Goal: Information Seeking & Learning: Learn about a topic

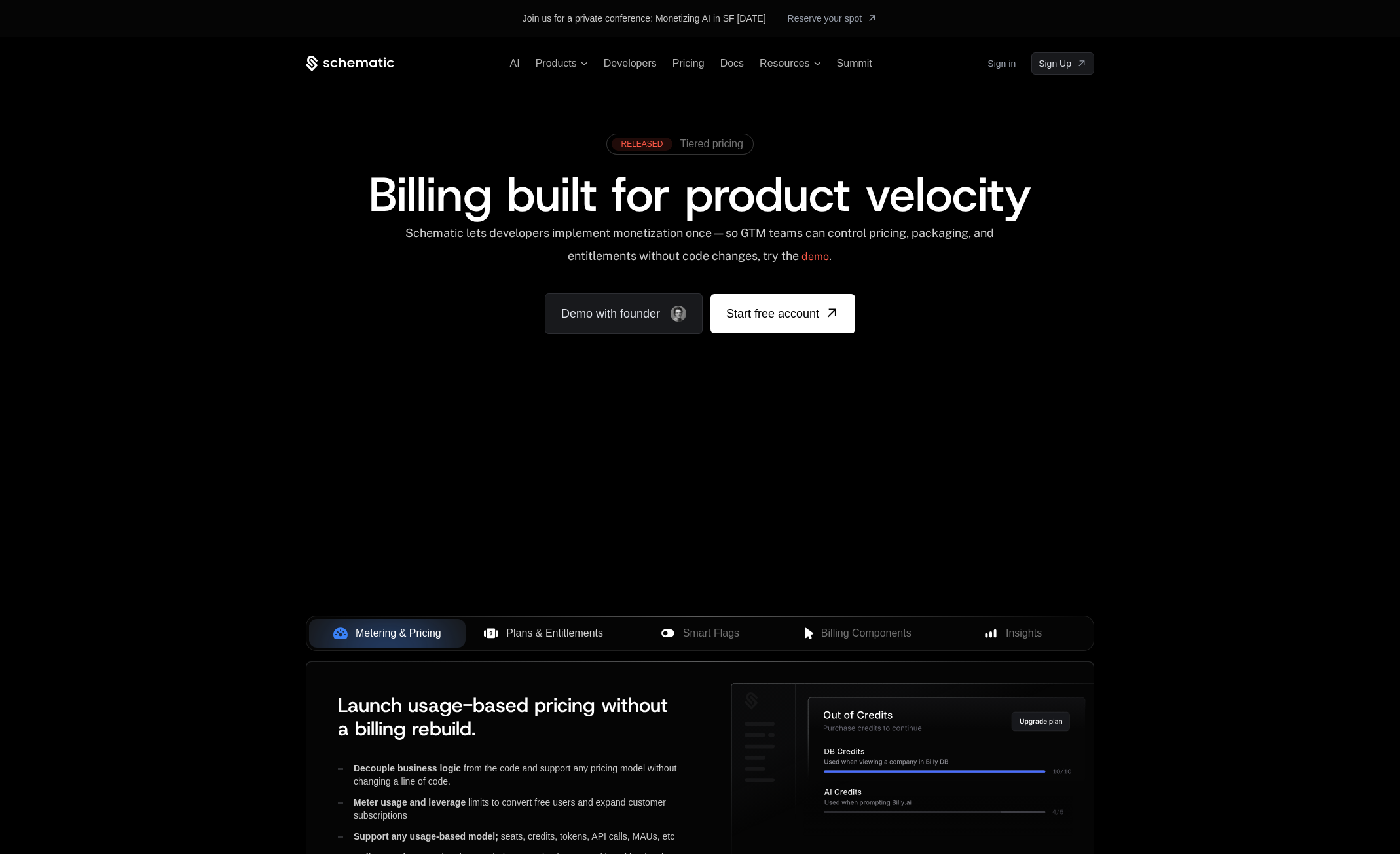
click at [520, 642] on button "Plans & Entitlements" at bounding box center [544, 633] width 156 height 28
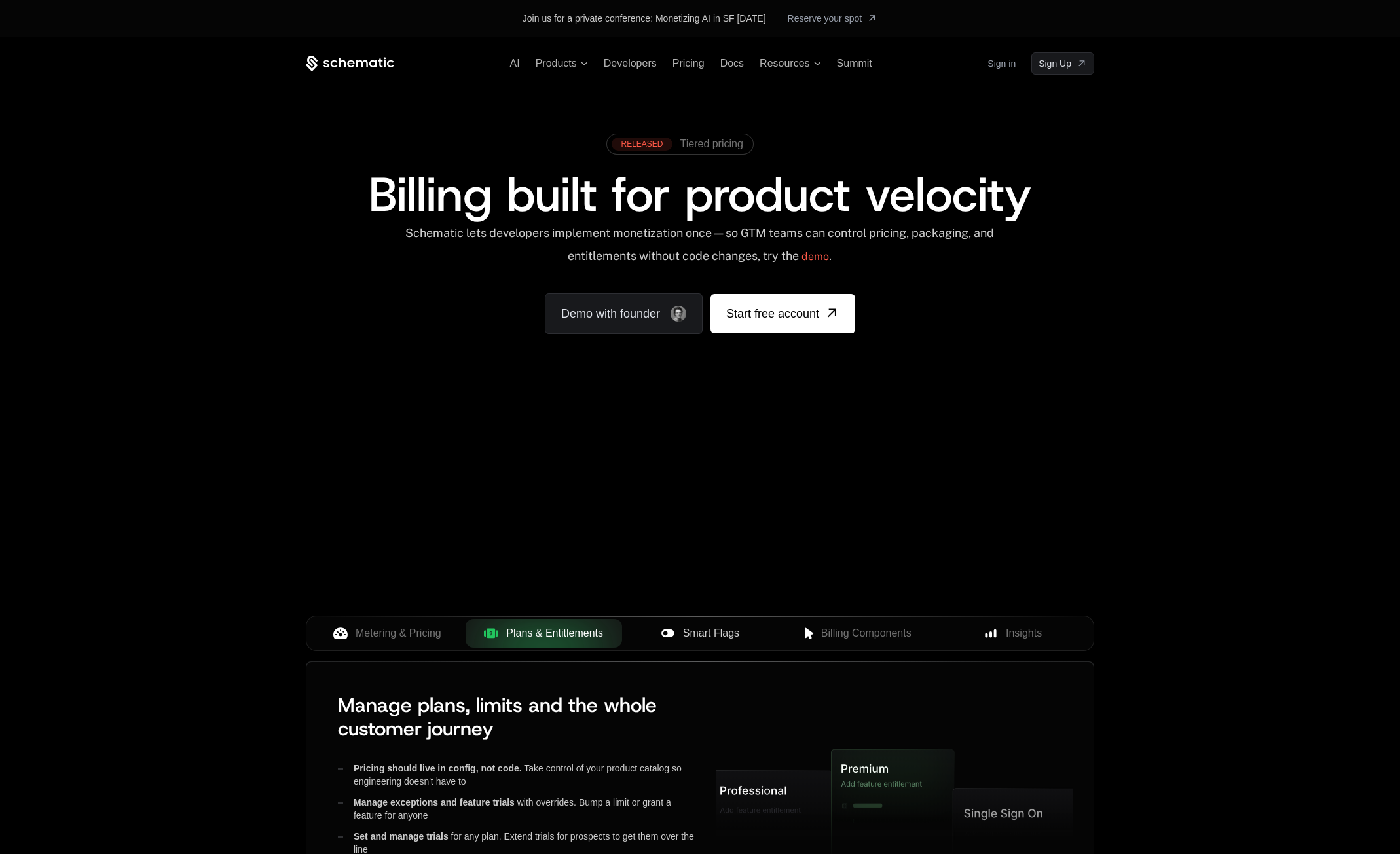
click at [707, 628] on span "Smart Flags" at bounding box center [711, 634] width 56 height 16
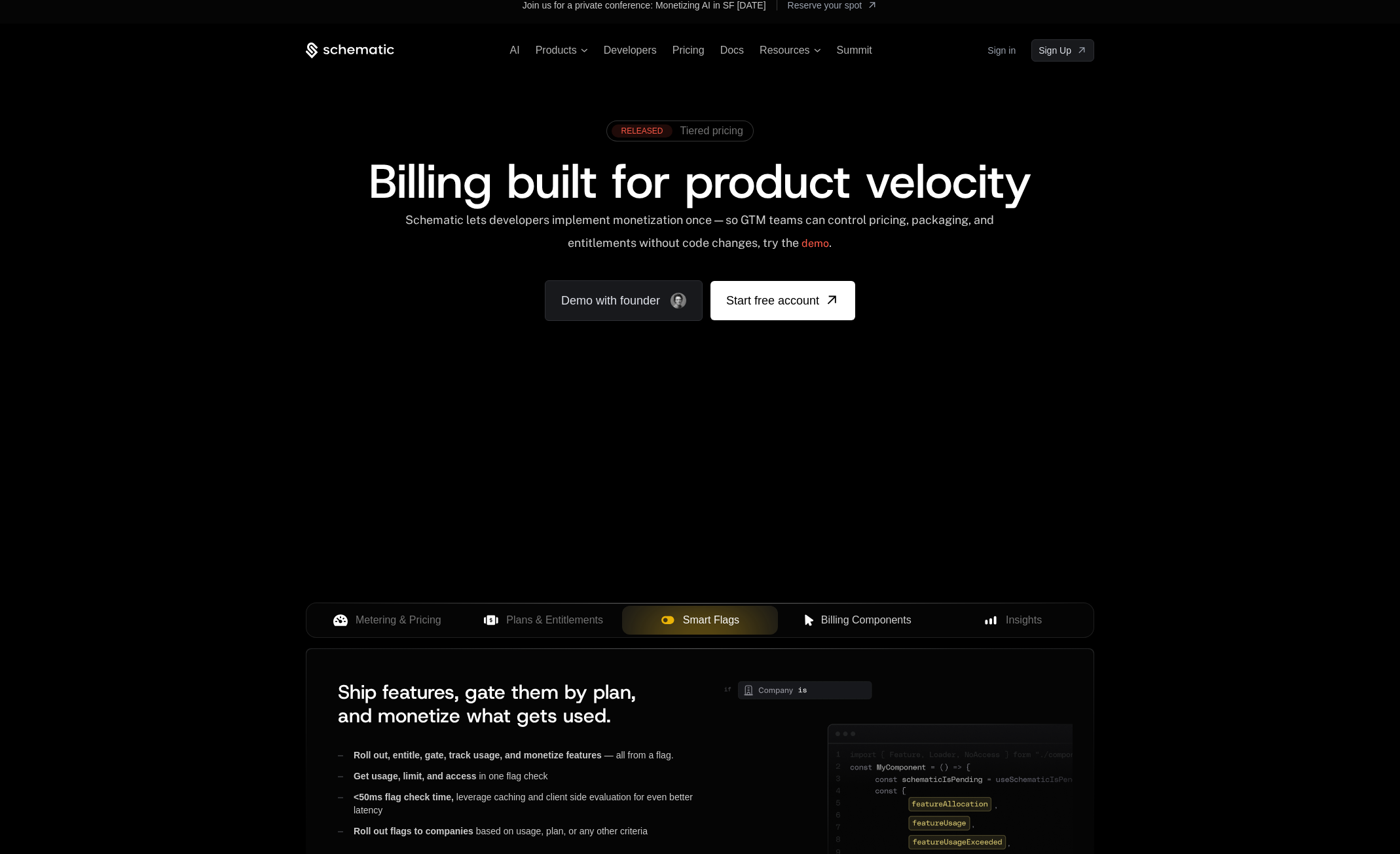
scroll to position [224, 0]
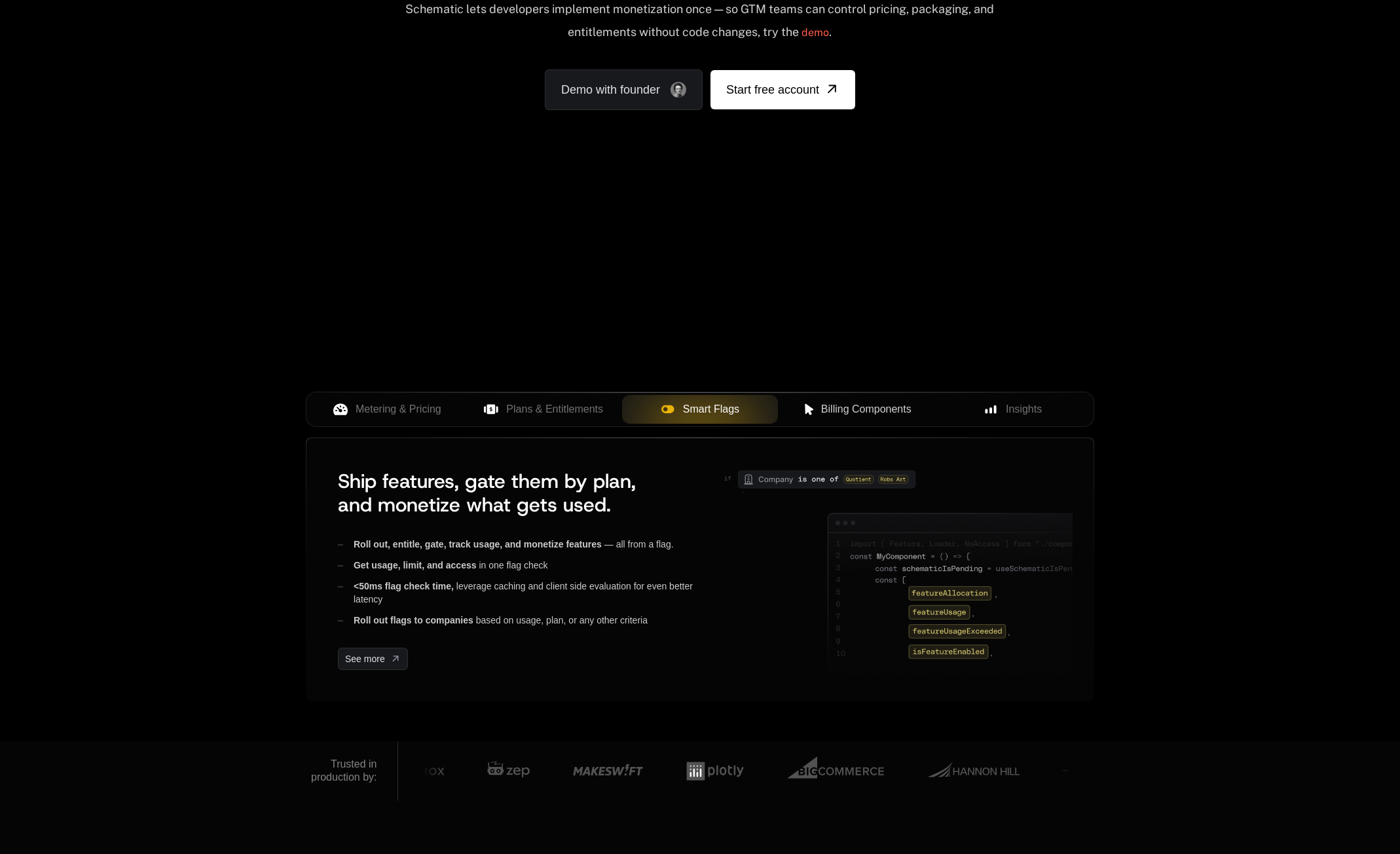
click at [851, 418] on button "Billing Components" at bounding box center [856, 409] width 156 height 28
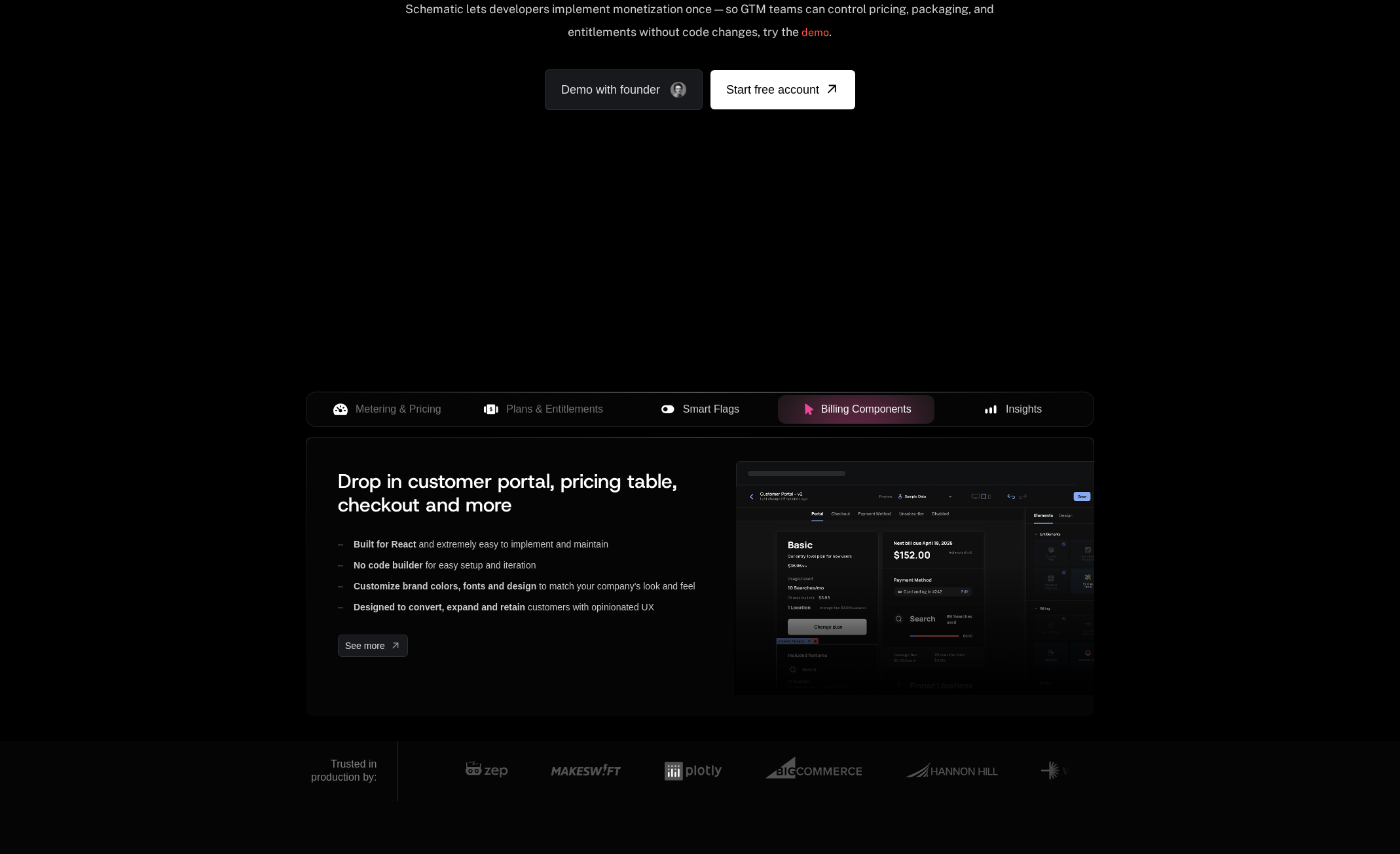
click at [992, 404] on icon at bounding box center [991, 409] width 12 height 12
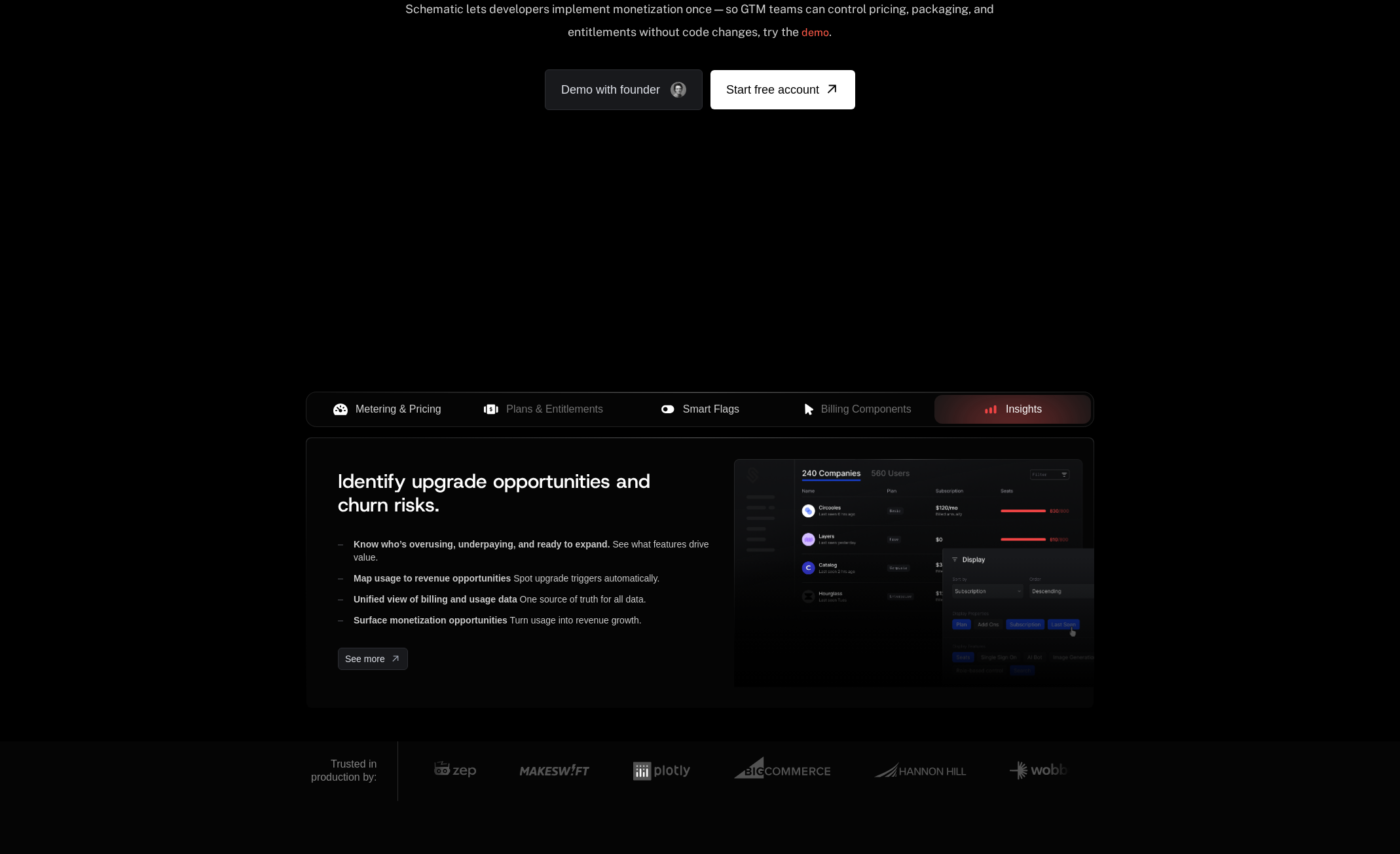
click at [399, 409] on span "Metering & Pricing" at bounding box center [399, 409] width 86 height 16
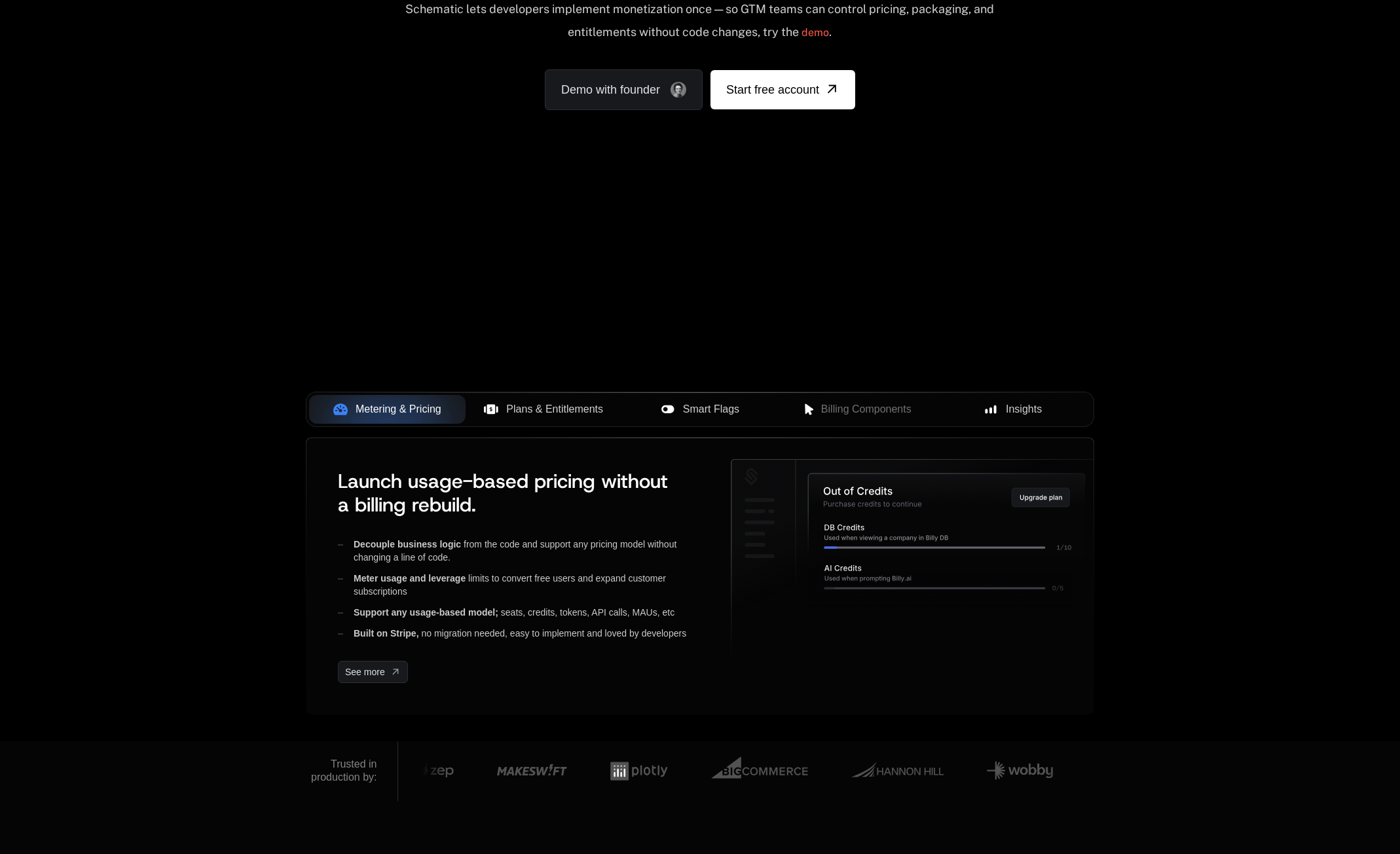
click at [531, 398] on button "Plans & Entitlements" at bounding box center [544, 409] width 156 height 28
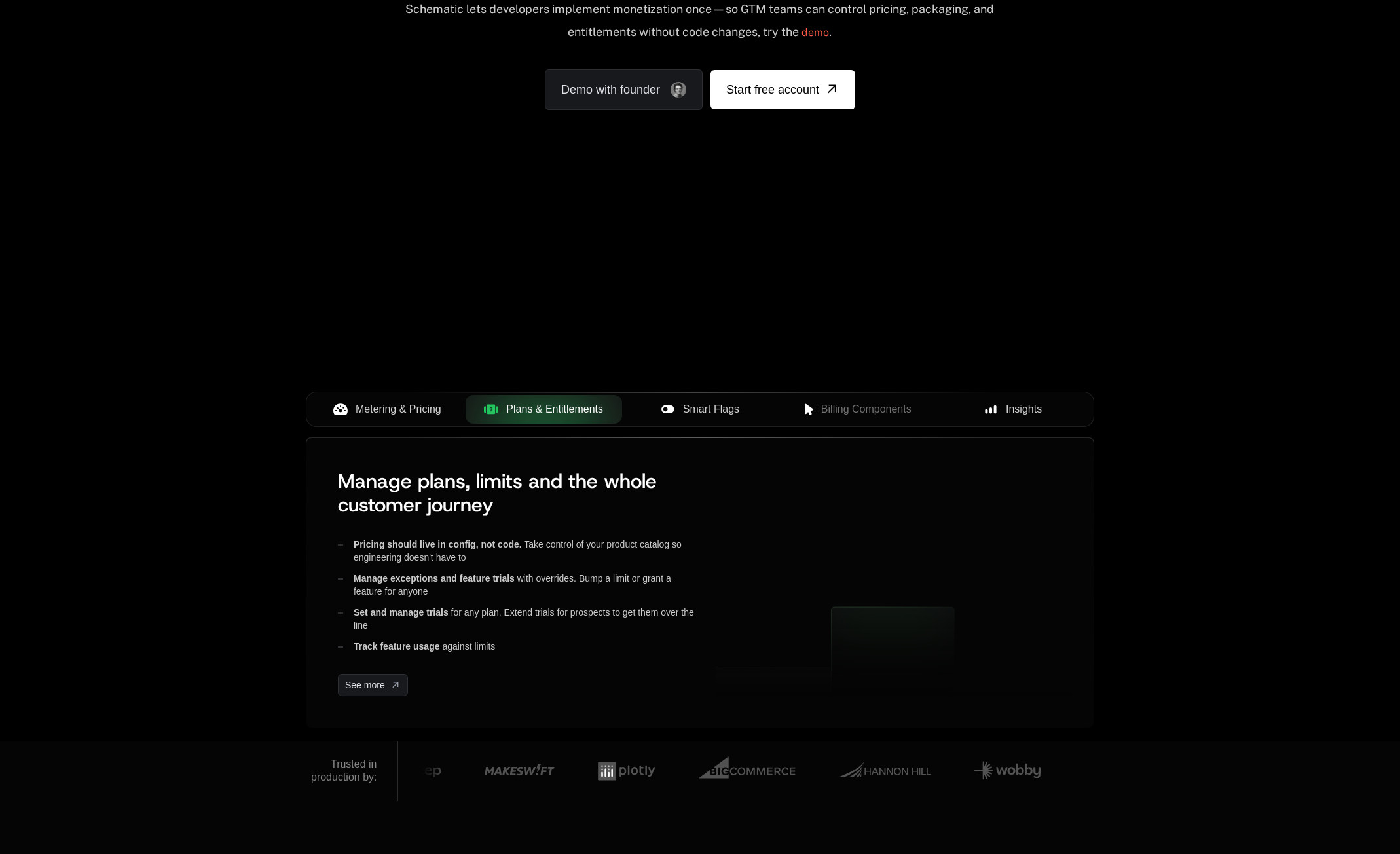
click at [715, 400] on button "Smart Flags" at bounding box center [700, 409] width 156 height 28
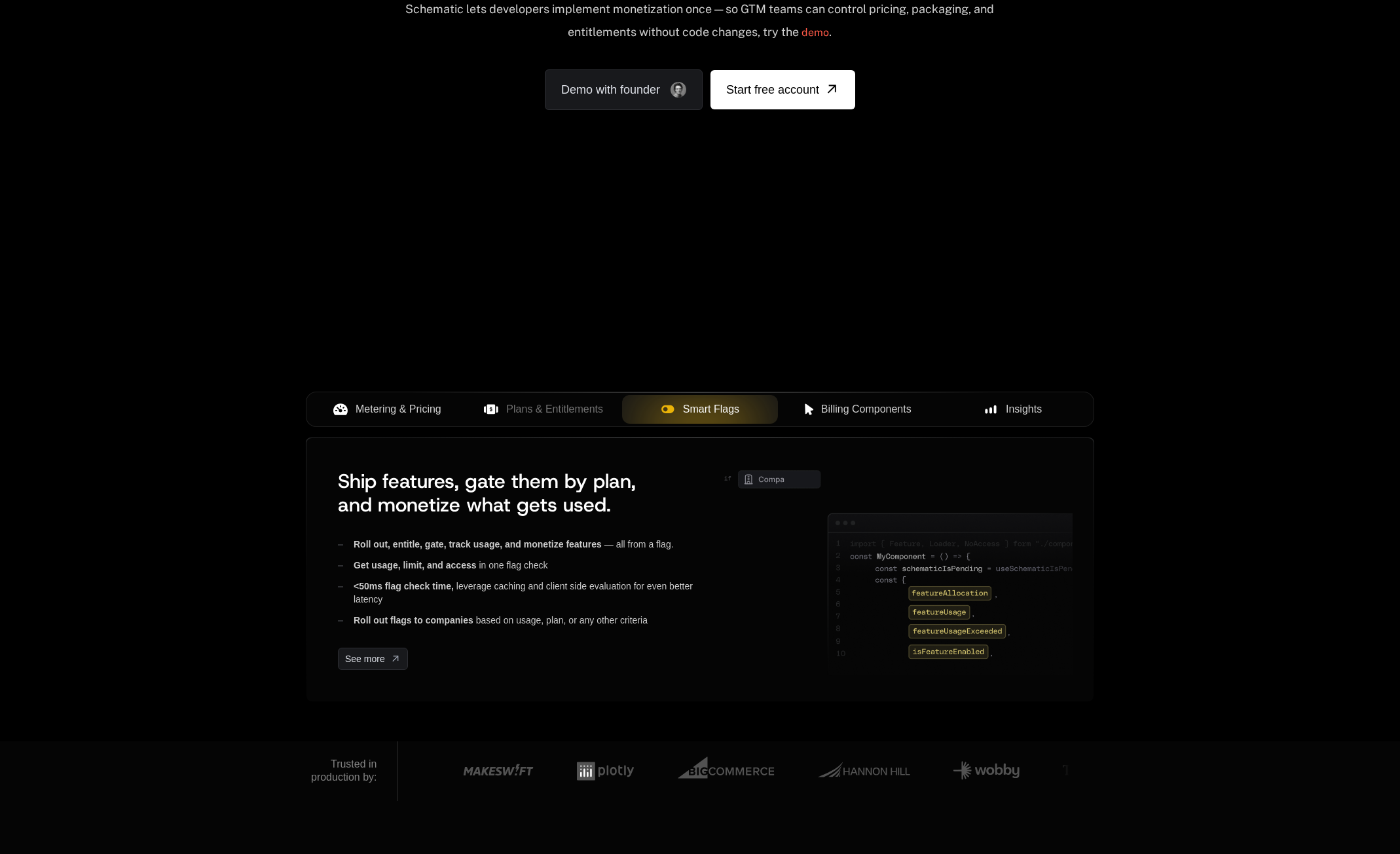
click at [843, 410] on span "Billing Components" at bounding box center [866, 409] width 91 height 16
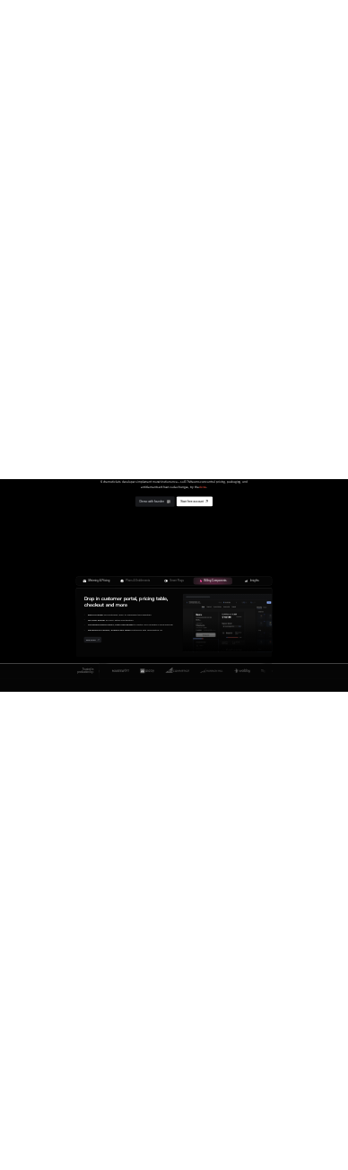
scroll to position [0, 0]
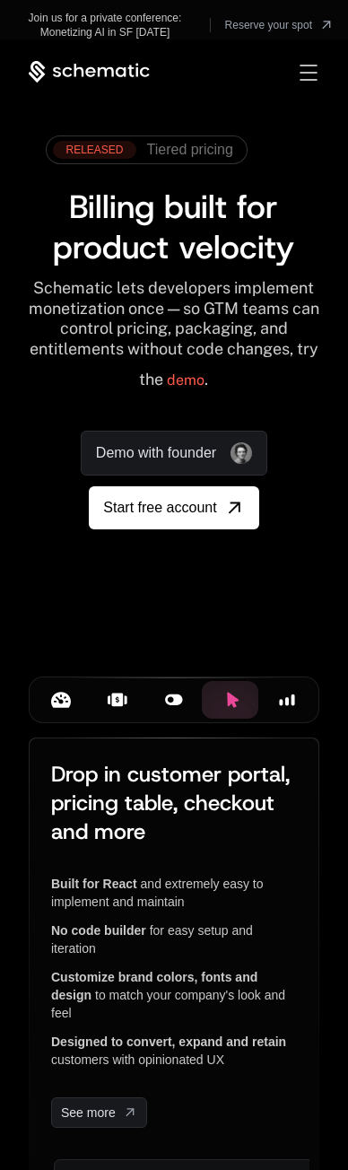
click at [74, 709] on div "Metering & Pricing" at bounding box center [62, 700] width 28 height 20
click at [120, 707] on icon at bounding box center [118, 699] width 12 height 13
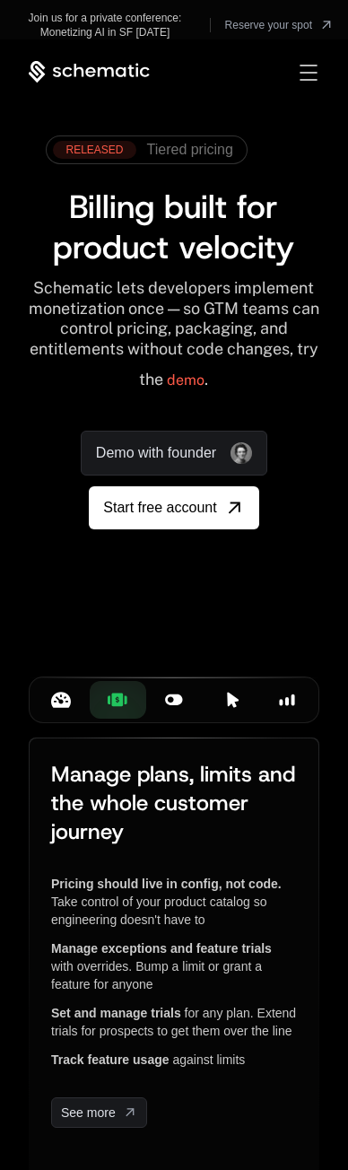
click at [158, 718] on button "Smart Flags" at bounding box center [174, 700] width 57 height 38
click at [206, 718] on button "Billing Components" at bounding box center [230, 700] width 57 height 38
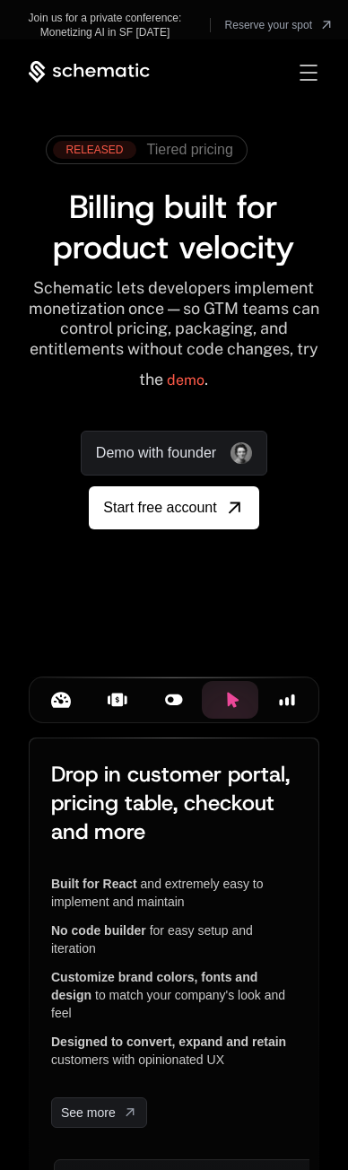
click at [241, 709] on div "Billing Components" at bounding box center [230, 700] width 28 height 20
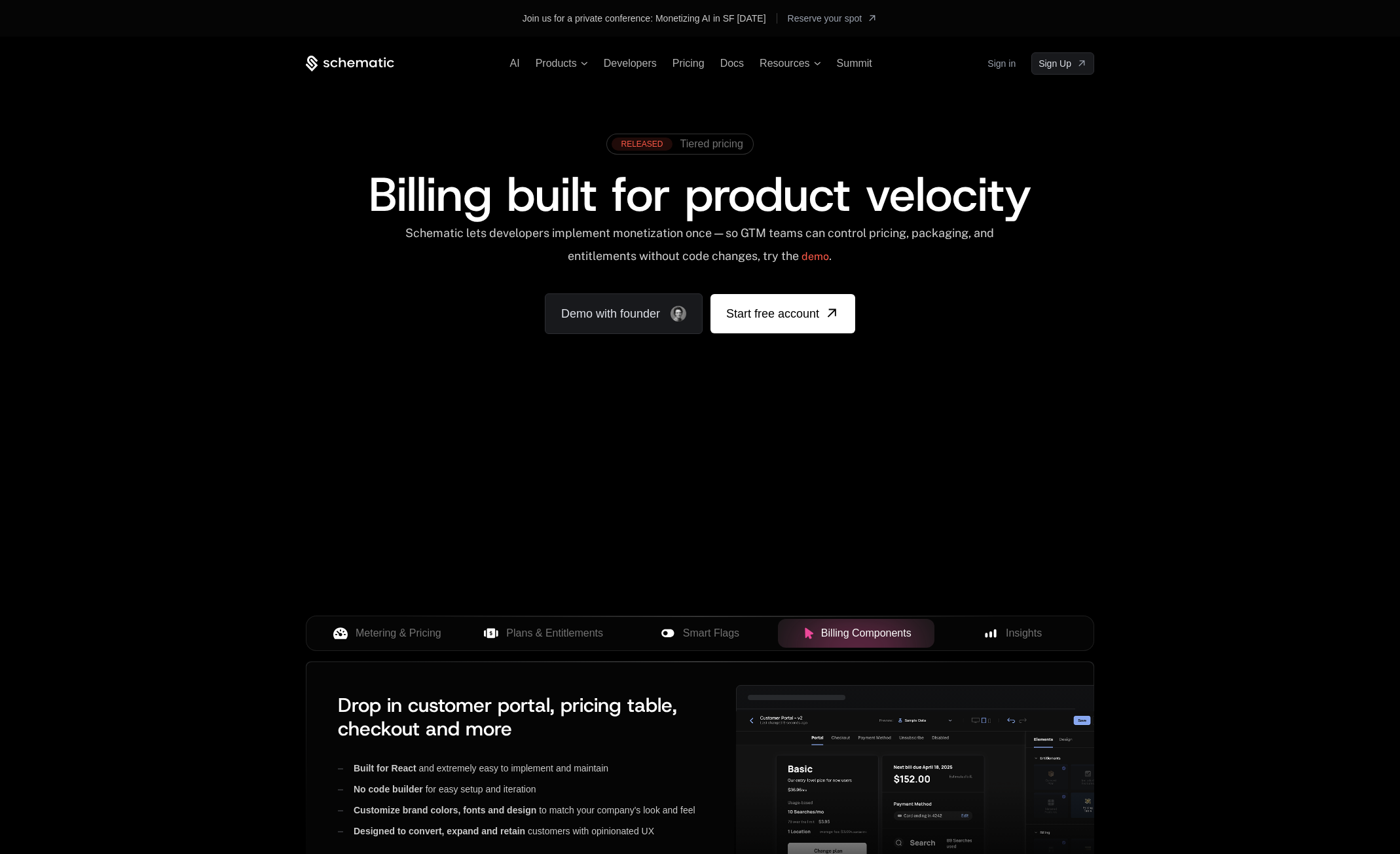
click at [480, 492] on div "Your browser does not support the video tag." at bounding box center [700, 423] width 851 height 551
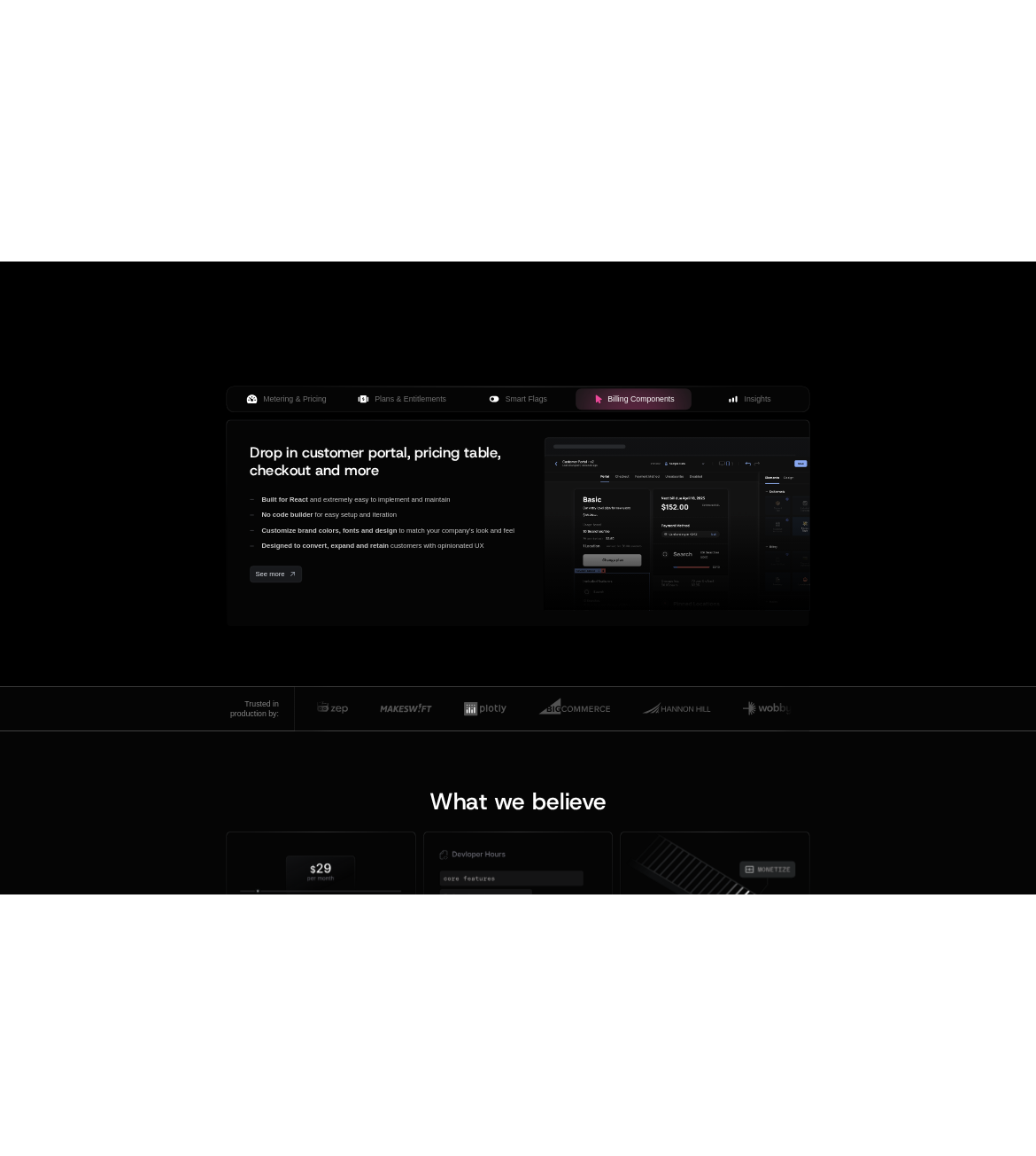
scroll to position [643, 0]
